Goal: Task Accomplishment & Management: Manage account settings

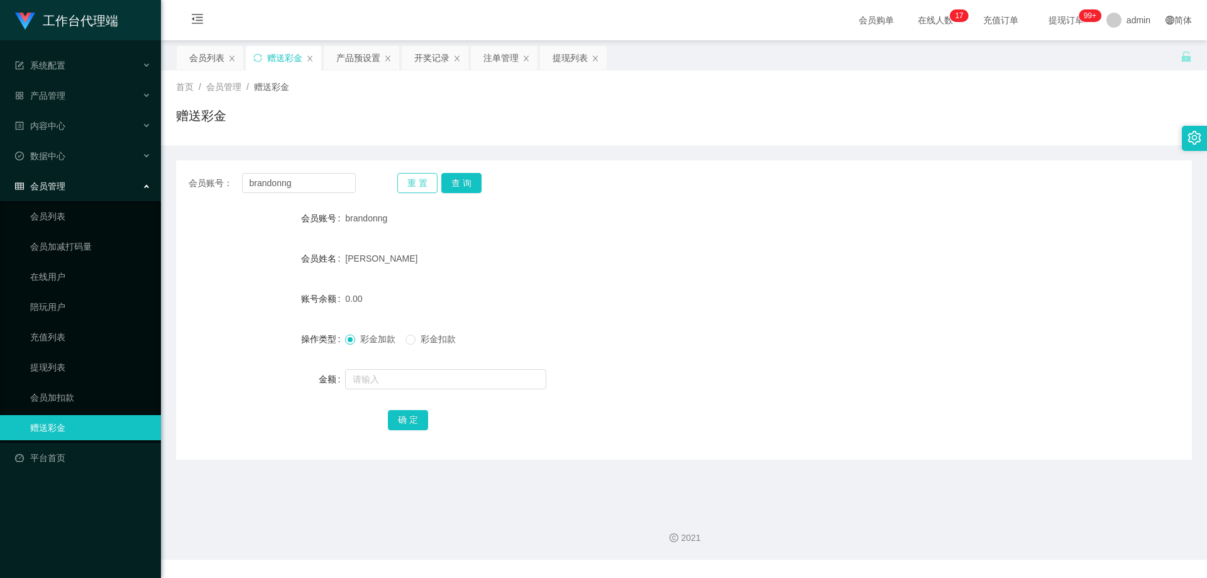
click at [421, 181] on button "重 置" at bounding box center [417, 183] width 40 height 20
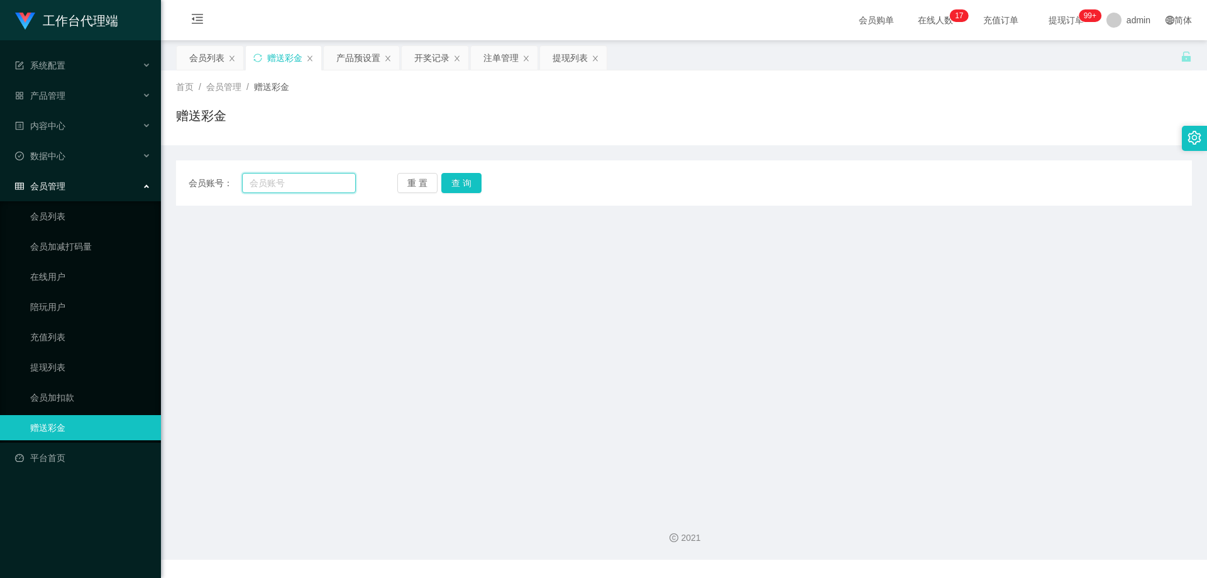
click at [266, 173] on input "text" at bounding box center [299, 183] width 114 height 20
click at [72, 219] on link "会员列表" at bounding box center [90, 216] width 121 height 25
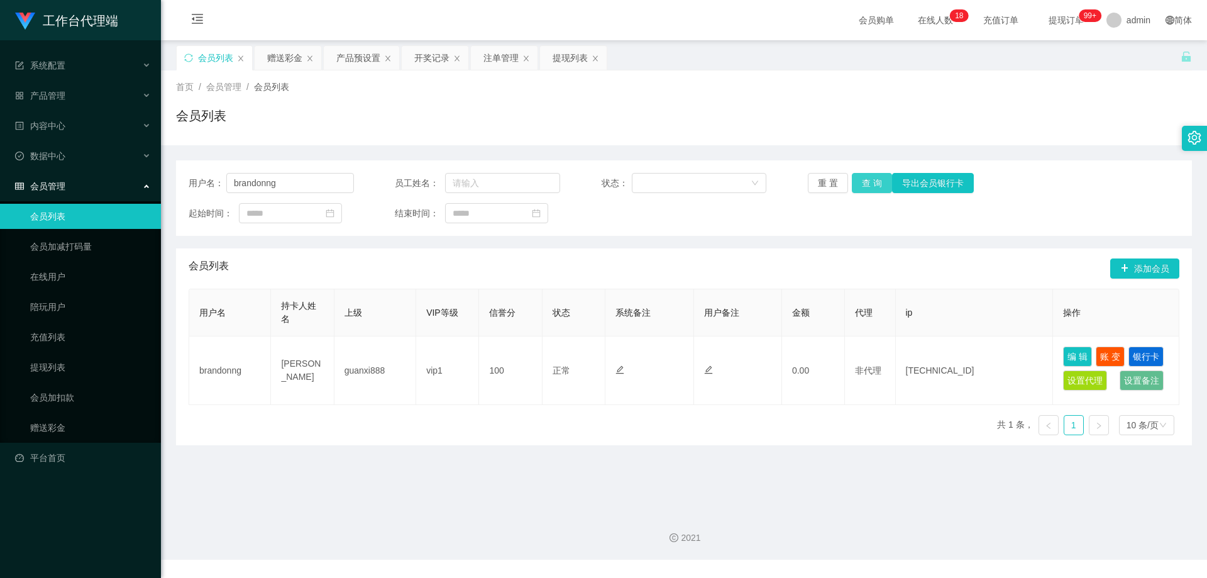
click at [870, 181] on button "查 询" at bounding box center [872, 183] width 40 height 20
click at [867, 188] on button "查 询" at bounding box center [872, 183] width 40 height 20
click at [867, 188] on div "重 置 查 询 导出会员银行卡" at bounding box center [890, 183] width 165 height 20
click at [867, 188] on button "查 询" at bounding box center [872, 183] width 40 height 20
drag, startPoint x: 306, startPoint y: 184, endPoint x: 179, endPoint y: 183, distance: 127.0
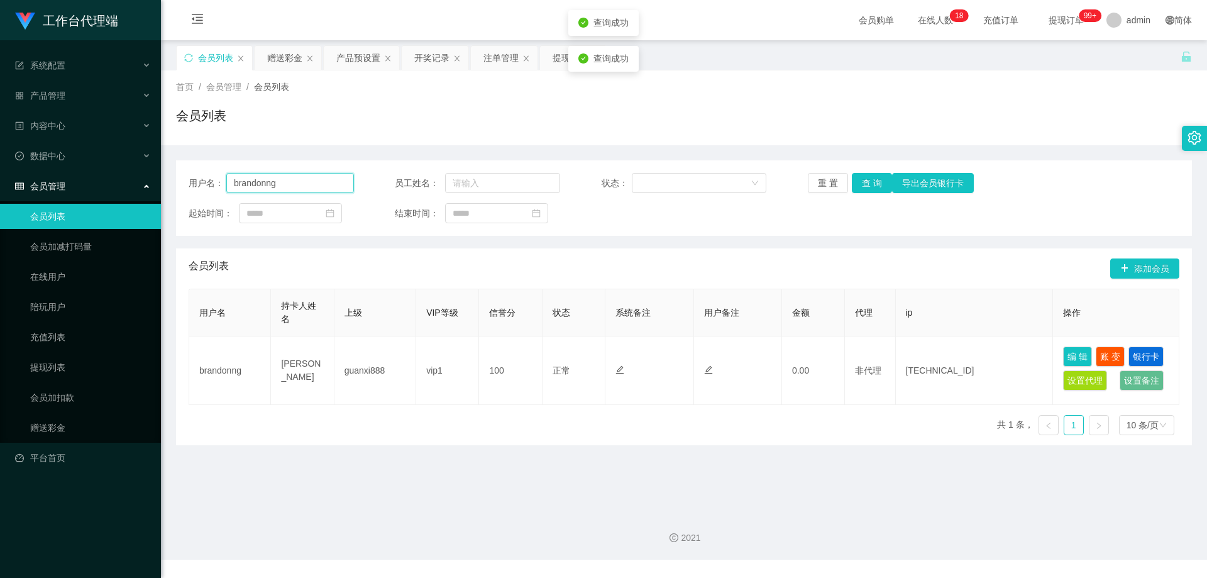
click at [179, 183] on div "用户名： brandonng 员工姓名： 状态： 重 置 查 询 导出会员银行卡 起始时间： 结束时间：" at bounding box center [684, 197] width 1016 height 75
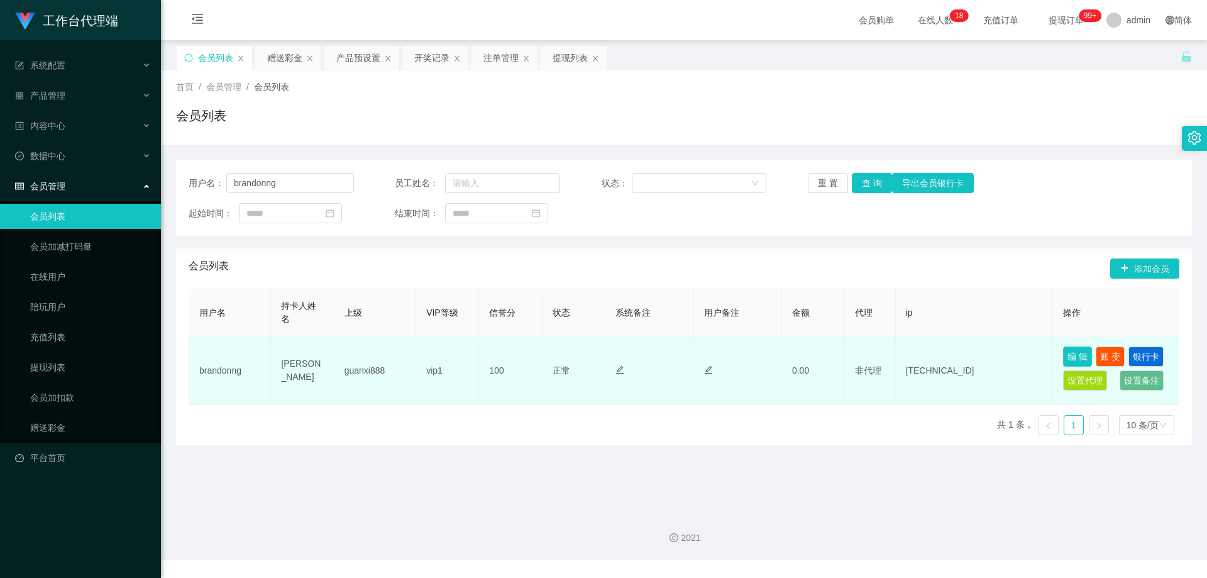
click at [1072, 353] on button "编 辑" at bounding box center [1077, 357] width 29 height 20
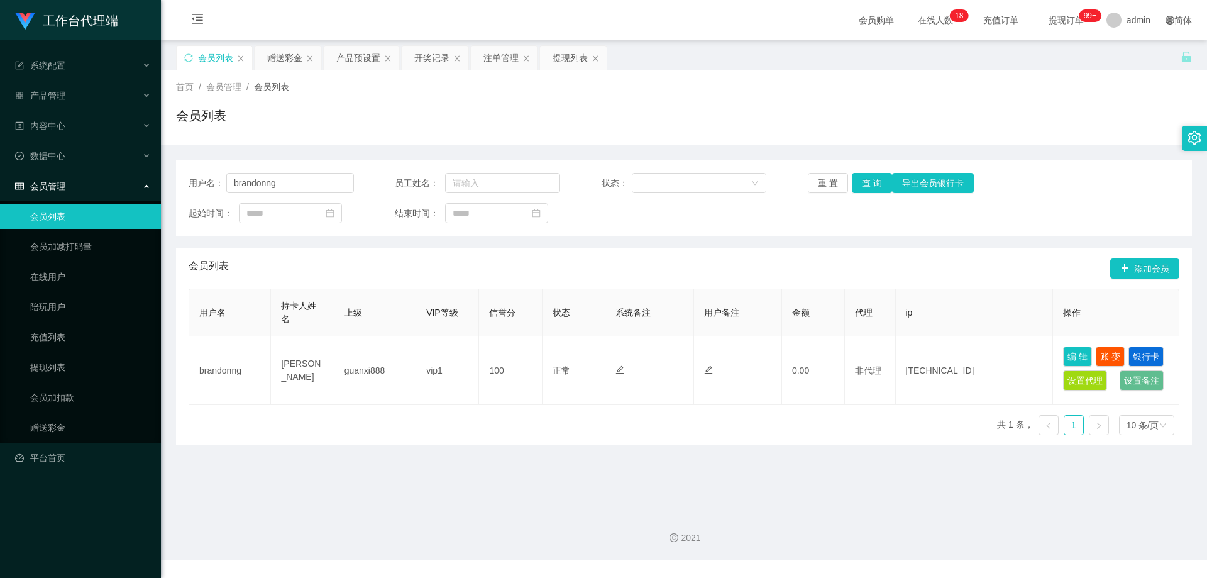
type input "brandonng"
type input "[PERSON_NAME]"
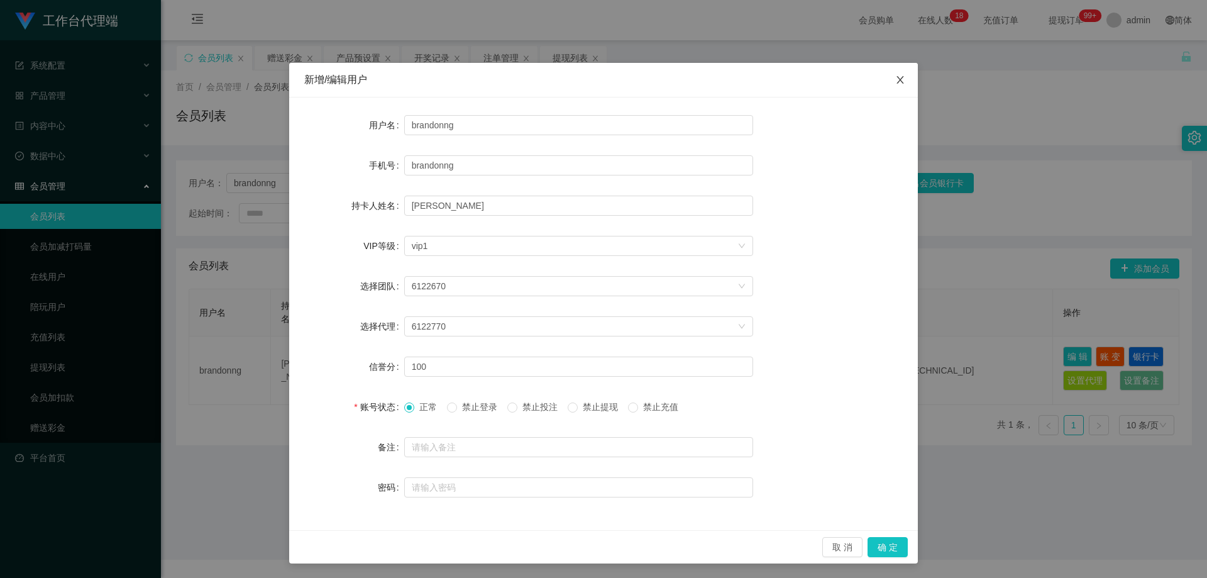
click at [901, 82] on span "Close" at bounding box center [900, 80] width 35 height 35
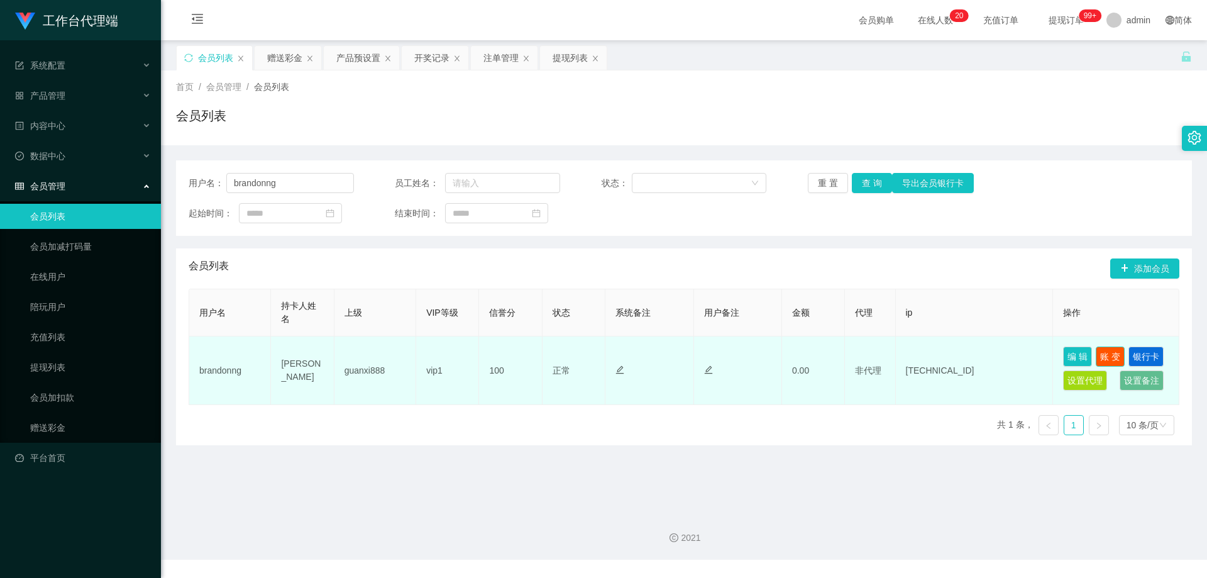
click at [1107, 355] on button "账 变" at bounding box center [1110, 357] width 29 height 20
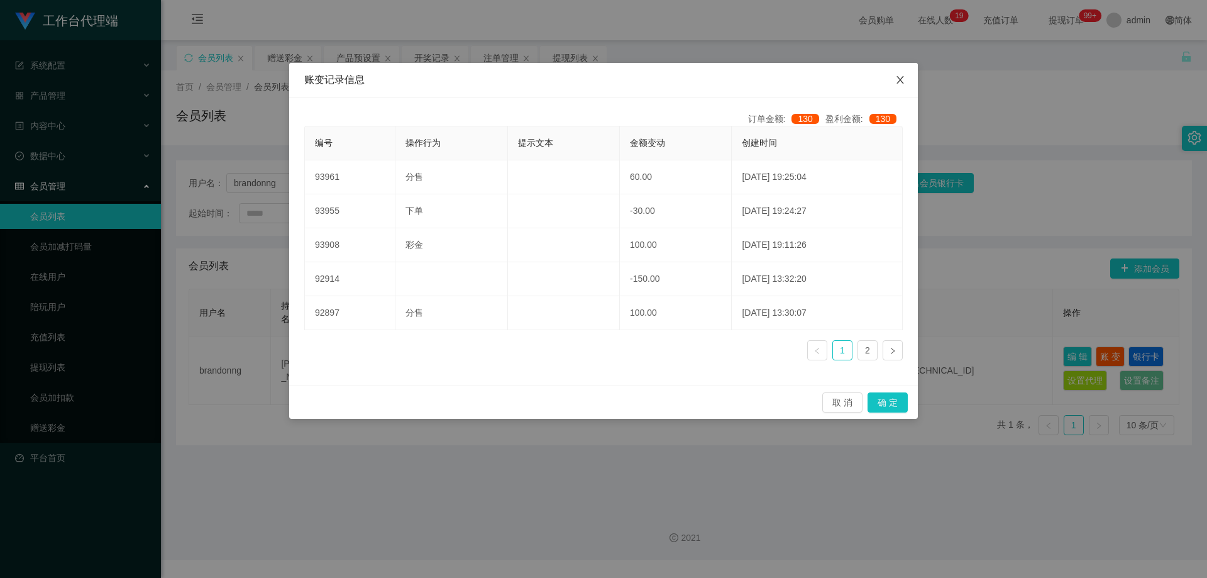
click at [903, 81] on icon "图标: close" at bounding box center [901, 80] width 10 height 10
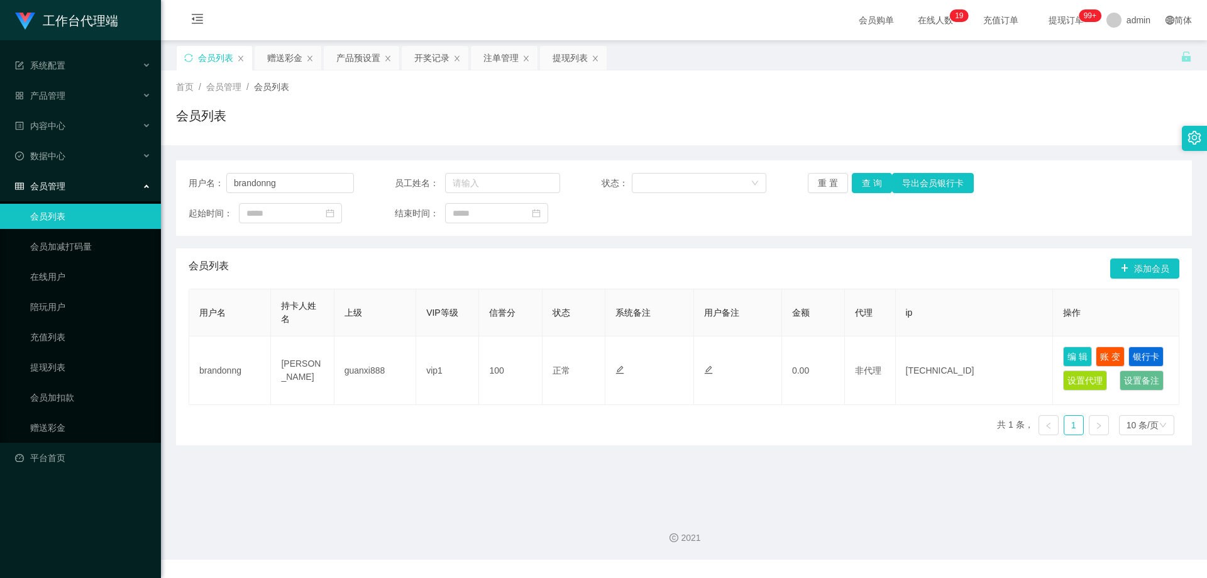
click at [1048, 18] on span "提现订单 99+" at bounding box center [1067, 20] width 48 height 9
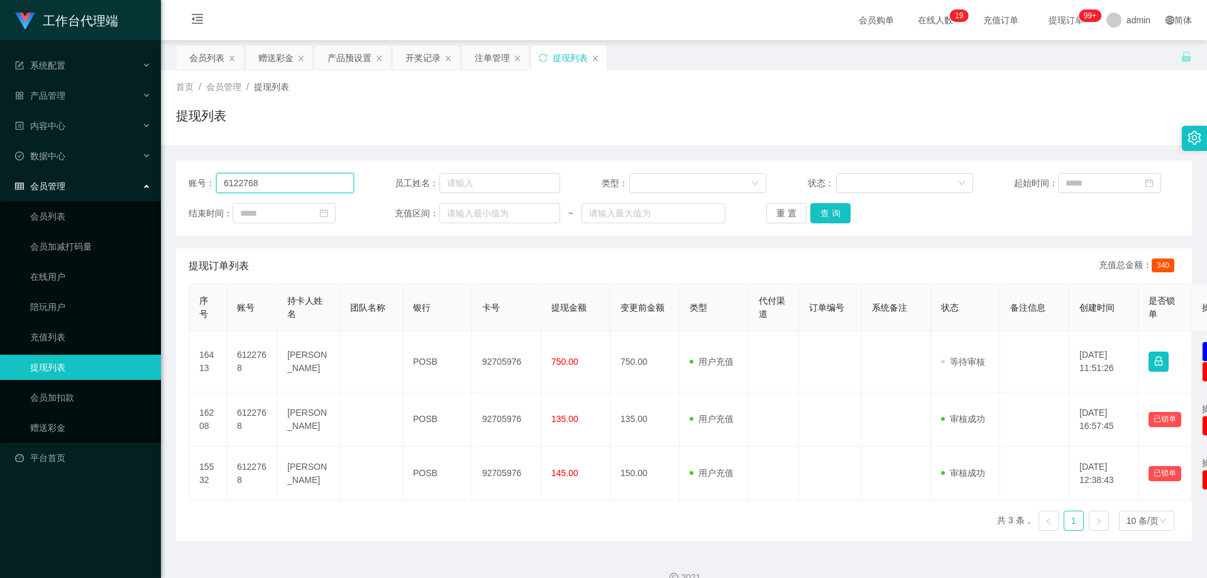
drag, startPoint x: 309, startPoint y: 189, endPoint x: 160, endPoint y: 189, distance: 149.0
click at [160, 189] on section "工作台代理端 系统配置 产品管理 产品列表 产品预设置 开奖记录 注单管理 即时注单 内容中心 数据中心 会员管理 会员列表 会员加减打码量 在线用户 陪玩用…" at bounding box center [603, 299] width 1207 height 599
paste input "brandonng"
type input "brandonng"
click at [822, 213] on button "查 询" at bounding box center [831, 213] width 40 height 20
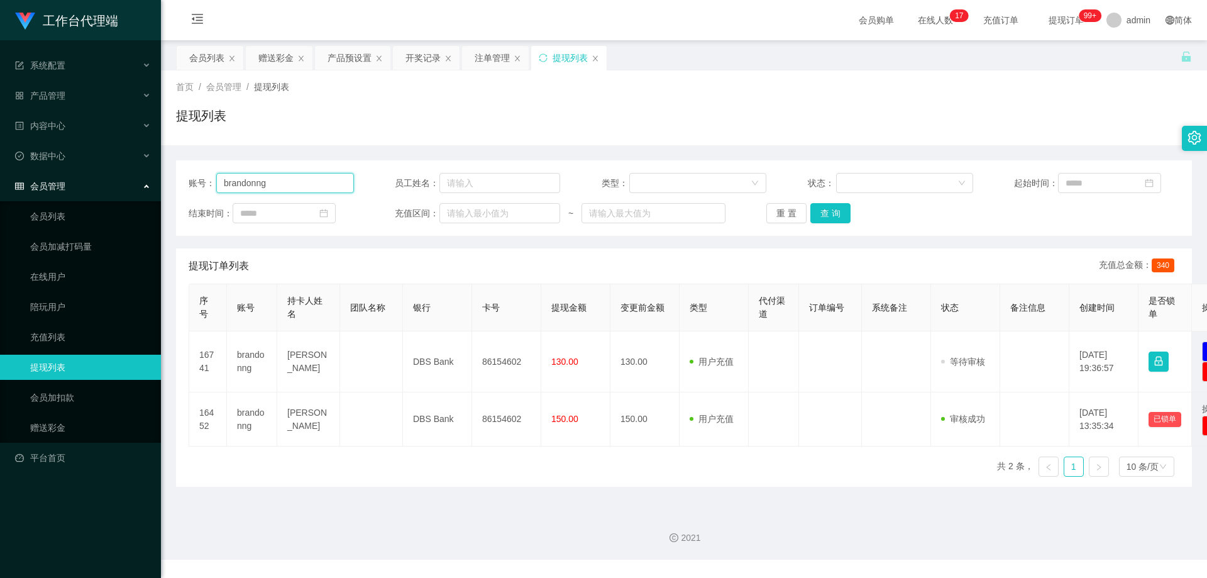
click at [320, 180] on input "brandonng" at bounding box center [285, 183] width 138 height 20
drag, startPoint x: 92, startPoint y: 422, endPoint x: 85, endPoint y: 418, distance: 8.2
click at [92, 421] on link "赠送彩金" at bounding box center [90, 427] width 121 height 25
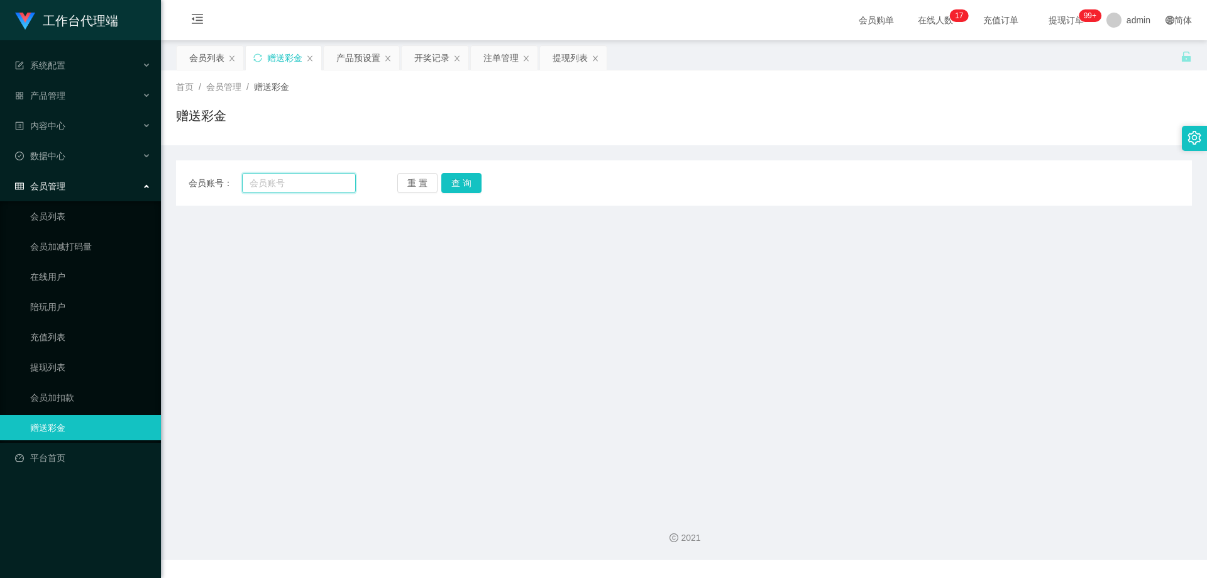
click at [296, 182] on input "text" at bounding box center [299, 183] width 114 height 20
paste input "brandonng"
type input "brandonng"
click at [458, 183] on button "查 询" at bounding box center [461, 183] width 40 height 20
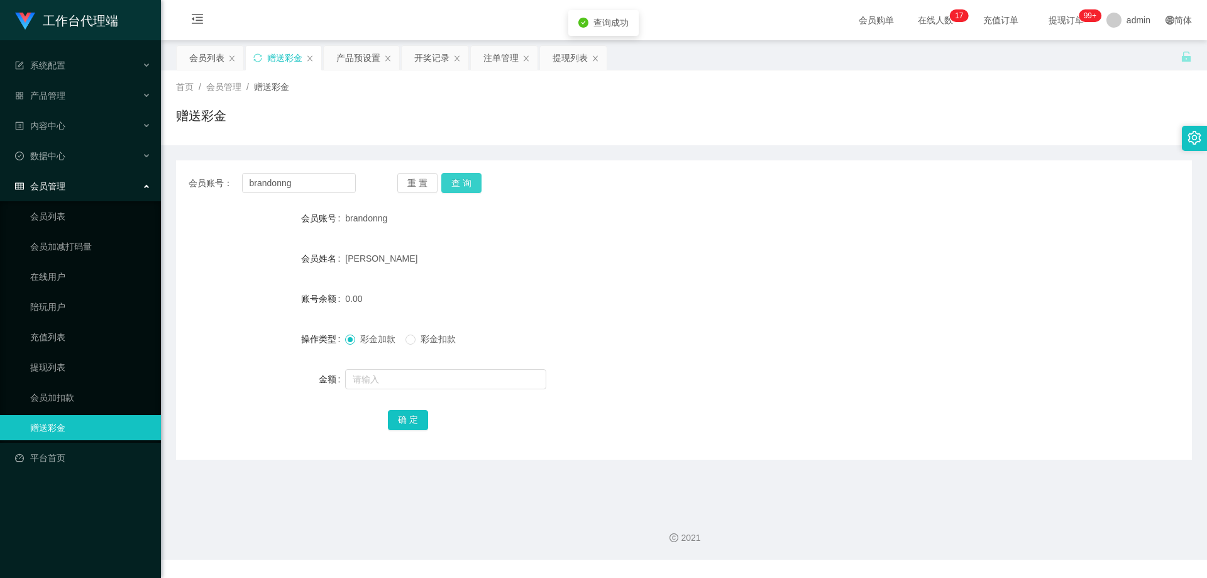
click at [458, 183] on button "查 询" at bounding box center [461, 183] width 40 height 20
drag, startPoint x: 1052, startPoint y: 25, endPoint x: 1036, endPoint y: 27, distance: 15.9
click at [1052, 24] on span "提现订单 99+" at bounding box center [1067, 20] width 48 height 9
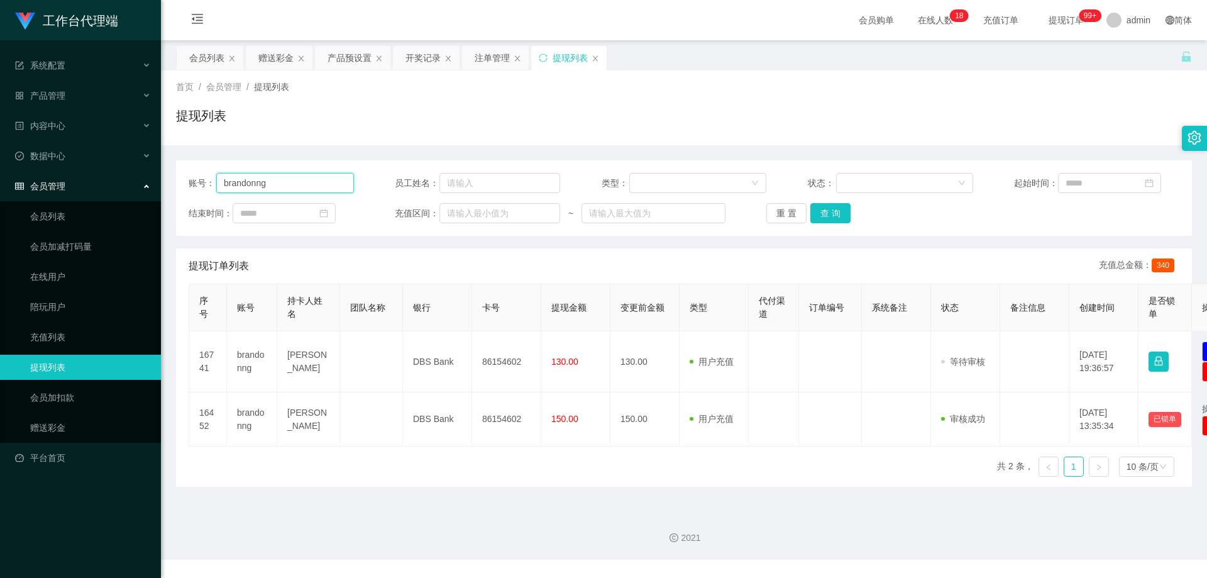
click at [284, 191] on input "brandonng" at bounding box center [285, 183] width 138 height 20
click at [826, 214] on button "查 询" at bounding box center [831, 213] width 40 height 20
click at [85, 214] on link "会员列表" at bounding box center [90, 216] width 121 height 25
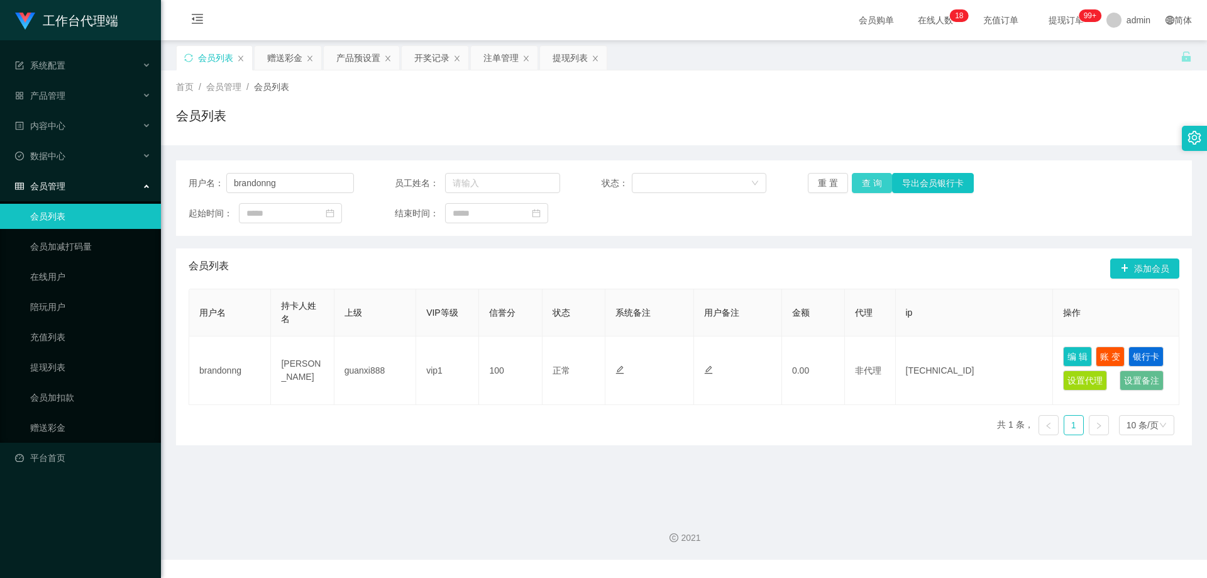
click at [875, 186] on button "查 询" at bounding box center [872, 183] width 40 height 20
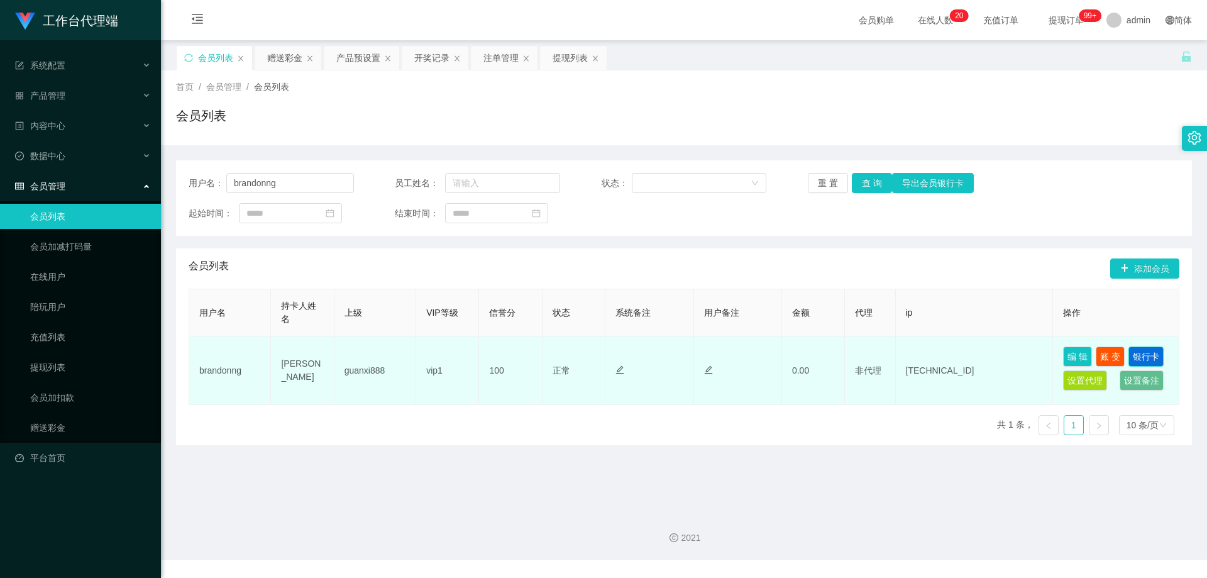
click at [1146, 352] on button "银行卡" at bounding box center [1146, 357] width 35 height 20
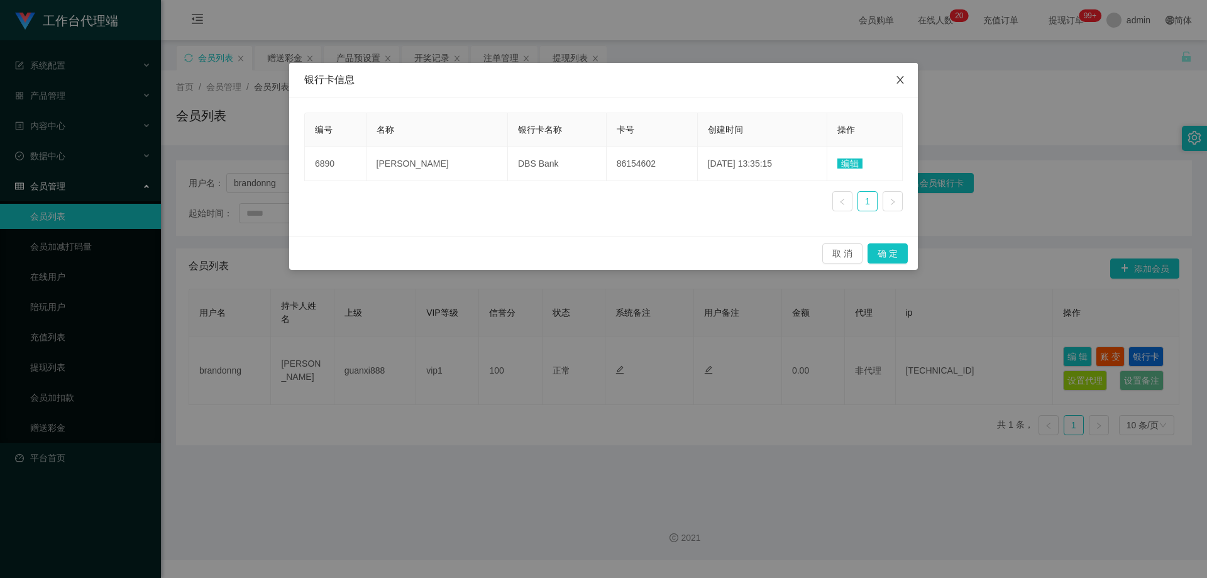
click at [894, 78] on span "Close" at bounding box center [900, 80] width 35 height 35
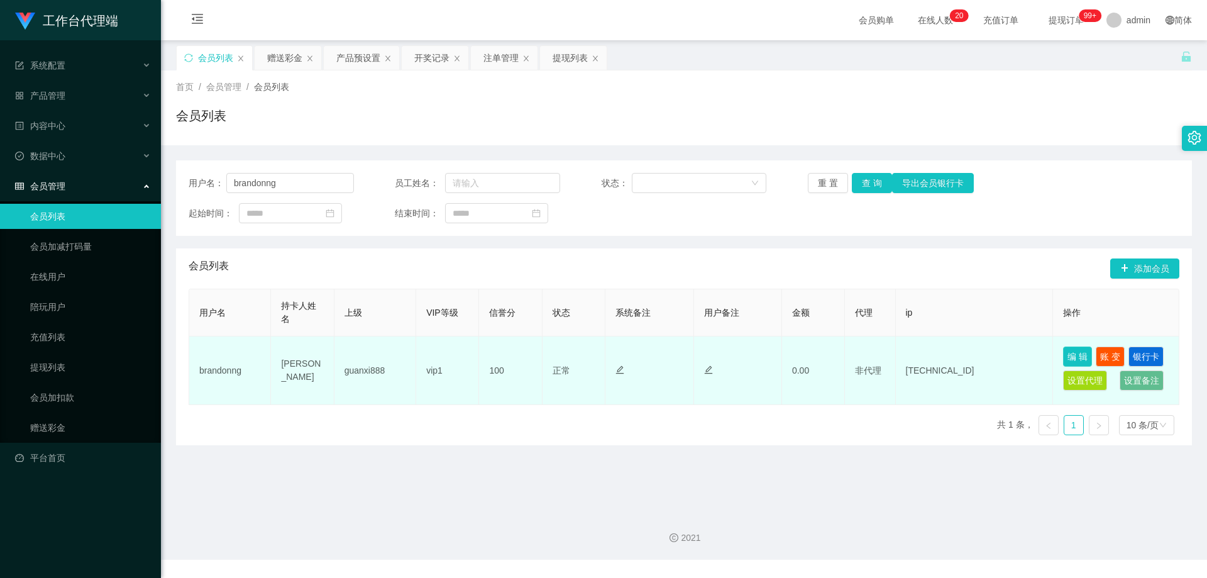
click at [1077, 352] on button "编 辑" at bounding box center [1077, 357] width 29 height 20
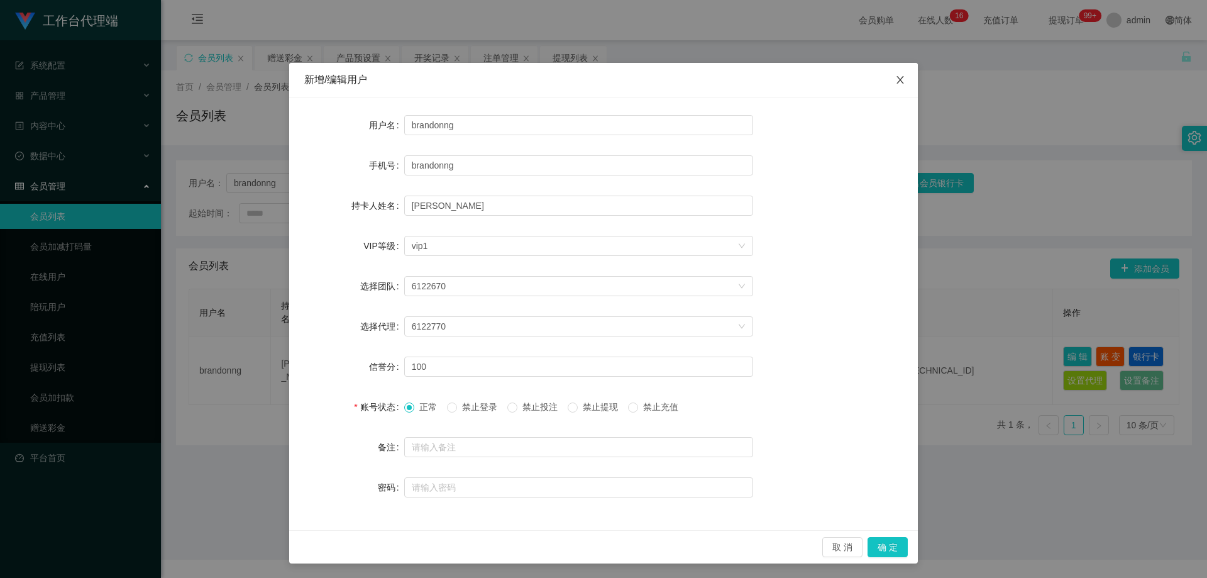
click at [897, 78] on icon "图标: close" at bounding box center [901, 80] width 10 height 10
